Goal: Task Accomplishment & Management: Manage account settings

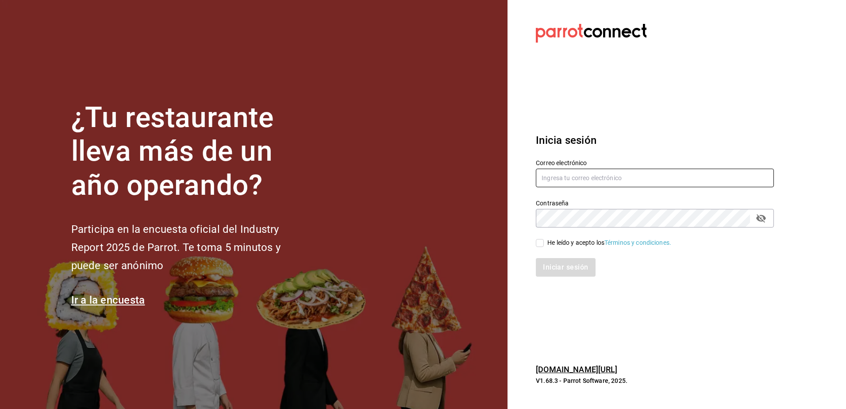
type input "azamudiojr@ovologistics.us"
click at [533, 238] on div "He leído y acepto los Términos y condiciones." at bounding box center [649, 237] width 249 height 20
click at [540, 242] on input "He leído y acepto los Términos y condiciones." at bounding box center [540, 243] width 8 height 8
checkbox input "true"
click at [561, 269] on button "Iniciar sesión" at bounding box center [566, 267] width 60 height 19
